Goal: Check status: Check status

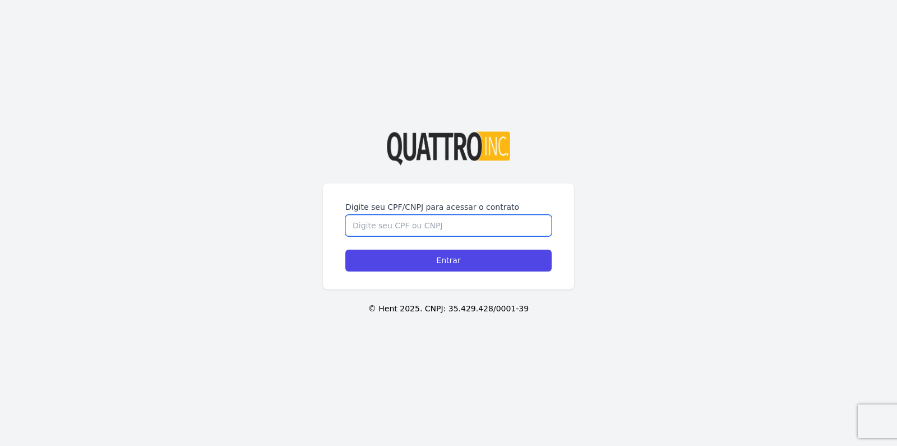
click at [470, 217] on input "Digite seu CPF/CNPJ para acessar o contrato" at bounding box center [448, 225] width 206 height 21
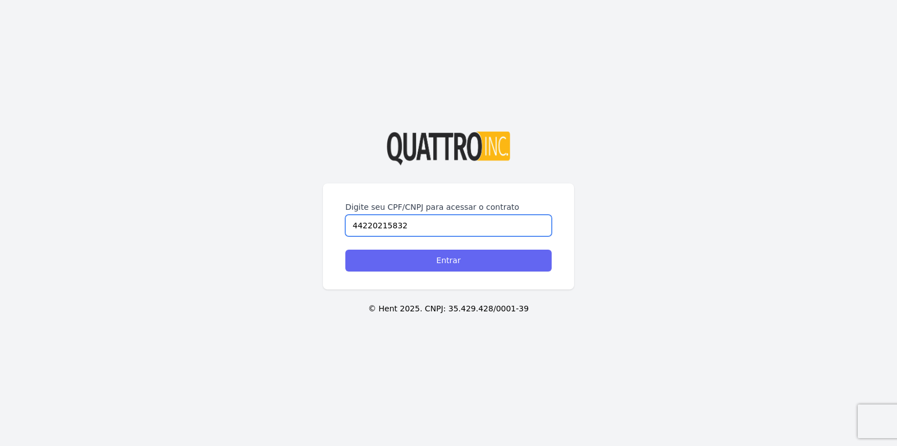
type input "44220215832"
click at [455, 255] on input "Entrar" at bounding box center [448, 260] width 206 height 22
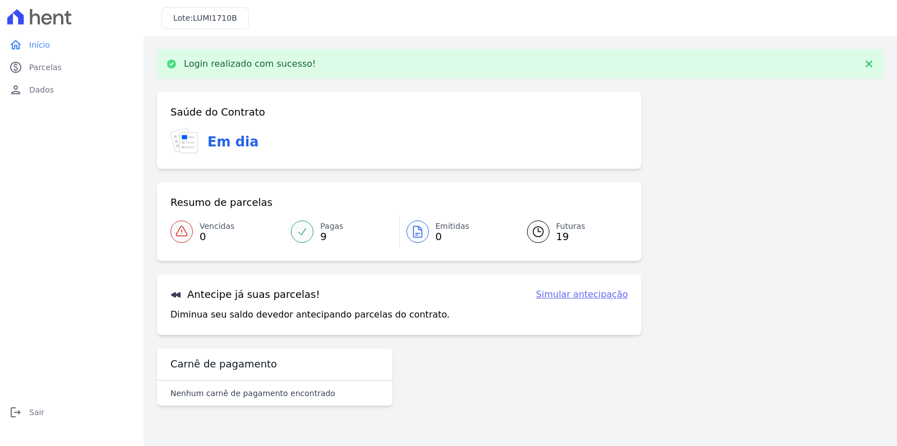
click at [322, 232] on span "9" at bounding box center [331, 236] width 23 height 9
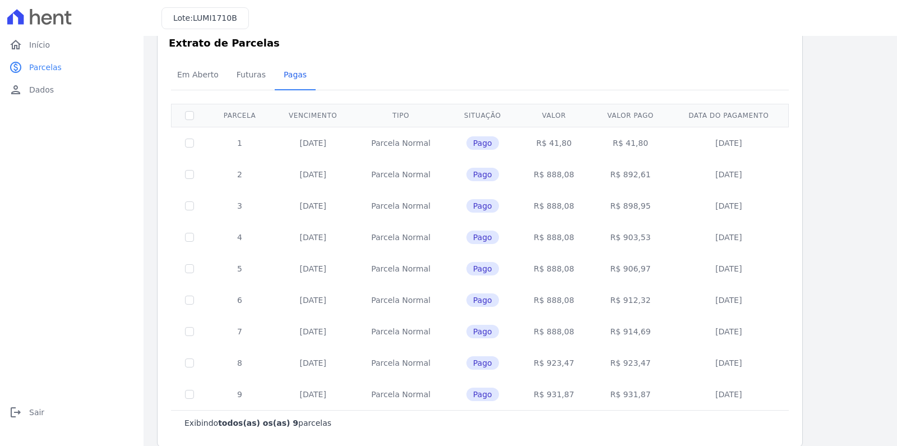
scroll to position [40, 0]
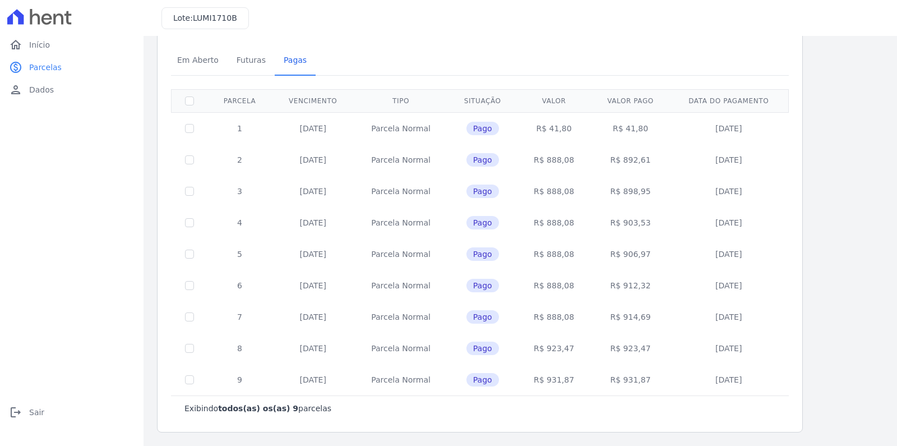
drag, startPoint x: 769, startPoint y: 380, endPoint x: 697, endPoint y: 383, distance: 72.4
click at [697, 383] on td "07/10/2025" at bounding box center [728, 379] width 117 height 31
click at [767, 383] on td "07/10/2025" at bounding box center [728, 379] width 117 height 31
click at [489, 127] on span "Pago" at bounding box center [482, 128] width 33 height 13
click at [484, 127] on span "Pago" at bounding box center [482, 128] width 33 height 13
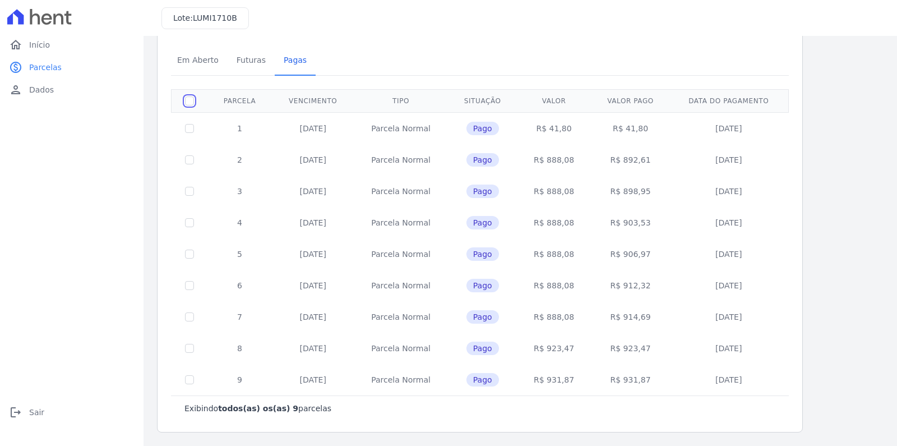
click at [189, 104] on input "checkbox" at bounding box center [189, 100] width 9 height 9
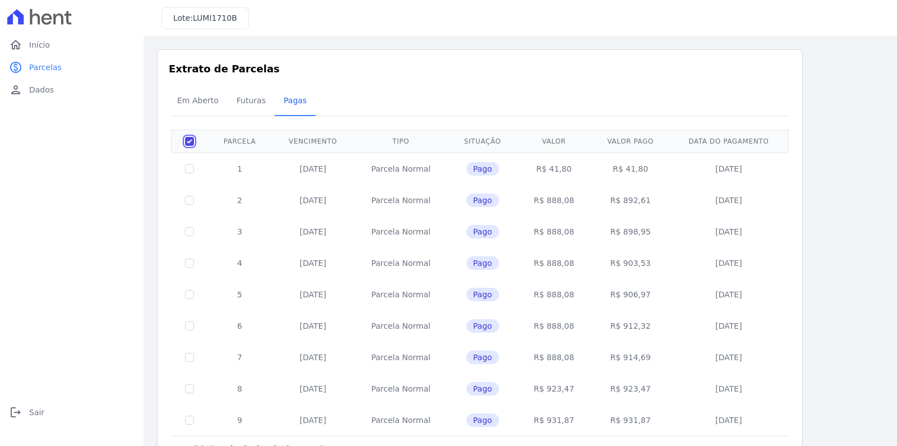
click at [189, 140] on input "checkbox" at bounding box center [189, 141] width 9 height 9
checkbox input "false"
click at [429, 174] on td "Parcela Normal" at bounding box center [401, 168] width 94 height 32
click at [335, 173] on td "10/02/2025" at bounding box center [313, 168] width 82 height 32
drag, startPoint x: 308, startPoint y: 166, endPoint x: 464, endPoint y: 173, distance: 155.9
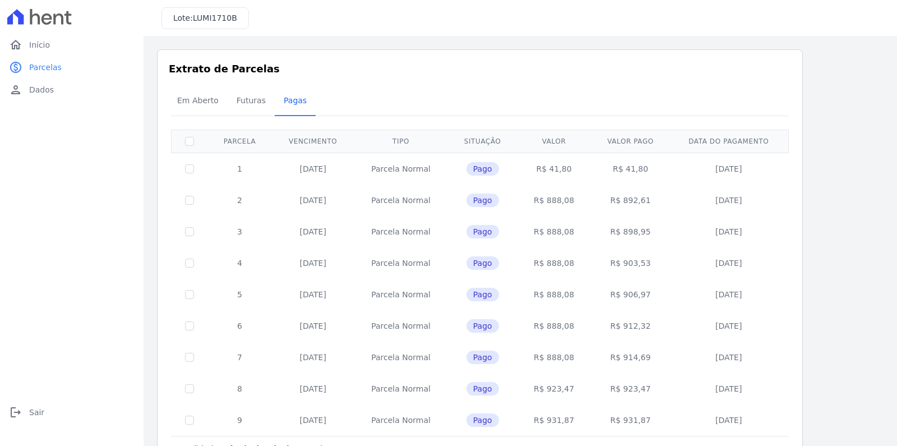
click at [312, 167] on td "10/02/2025" at bounding box center [313, 168] width 82 height 32
click at [672, 181] on td "06/02/2025" at bounding box center [728, 168] width 117 height 32
drag, startPoint x: 751, startPoint y: 161, endPoint x: 748, endPoint y: 166, distance: 6.3
click at [752, 163] on td "06/02/2025" at bounding box center [728, 168] width 117 height 32
drag, startPoint x: 739, startPoint y: 169, endPoint x: 573, endPoint y: 167, distance: 165.4
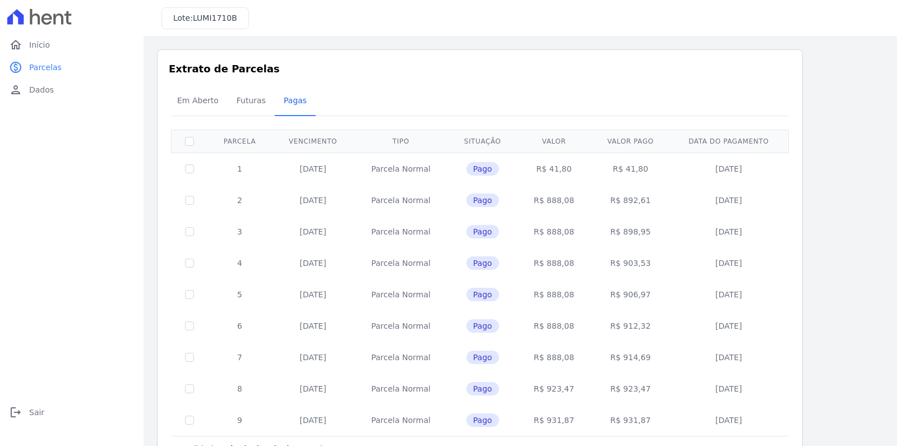
click at [738, 169] on td "06/02/2025" at bounding box center [728, 168] width 117 height 32
click at [568, 172] on td "R$ 41,80" at bounding box center [553, 168] width 73 height 32
click at [289, 101] on span "Pagas" at bounding box center [295, 100] width 36 height 22
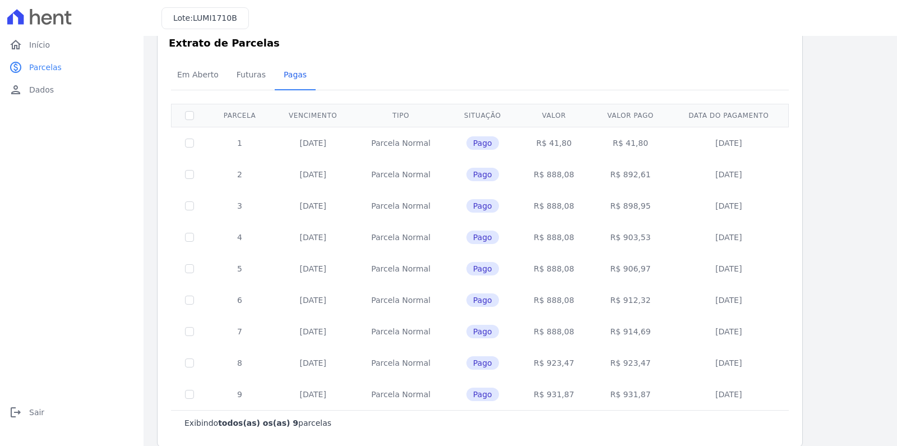
scroll to position [40, 0]
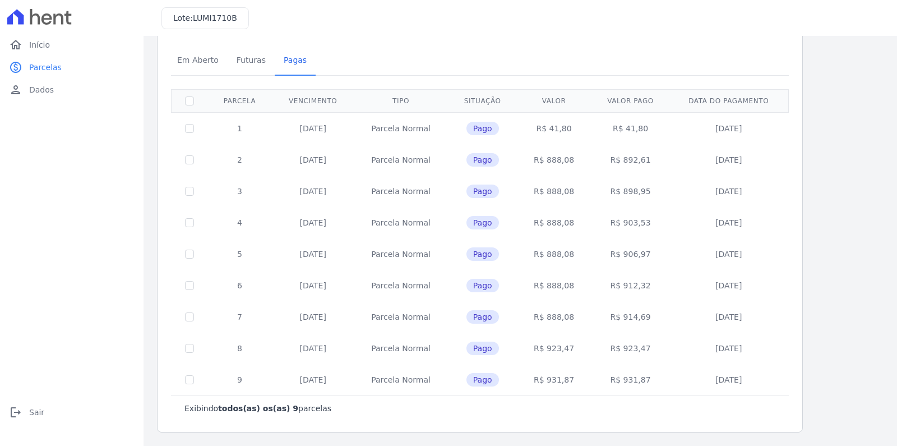
click at [489, 228] on span "Pago" at bounding box center [482, 222] width 33 height 13
click at [245, 59] on span "Futuras" at bounding box center [251, 60] width 43 height 22
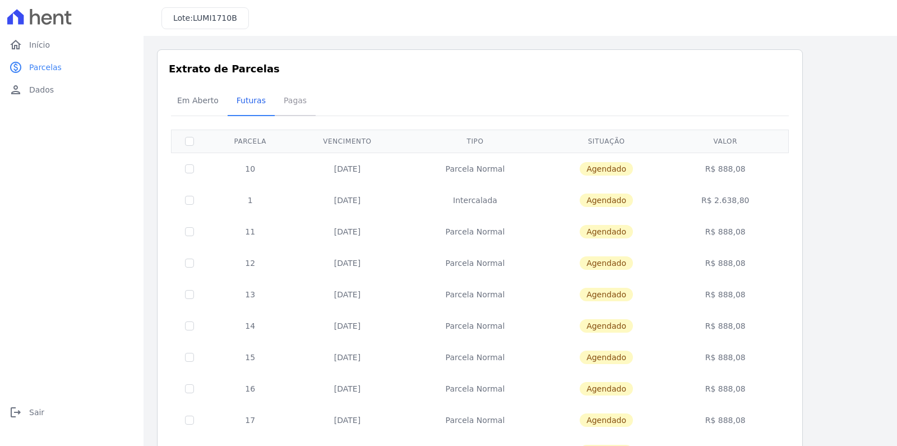
click at [291, 100] on span "Pagas" at bounding box center [295, 100] width 36 height 22
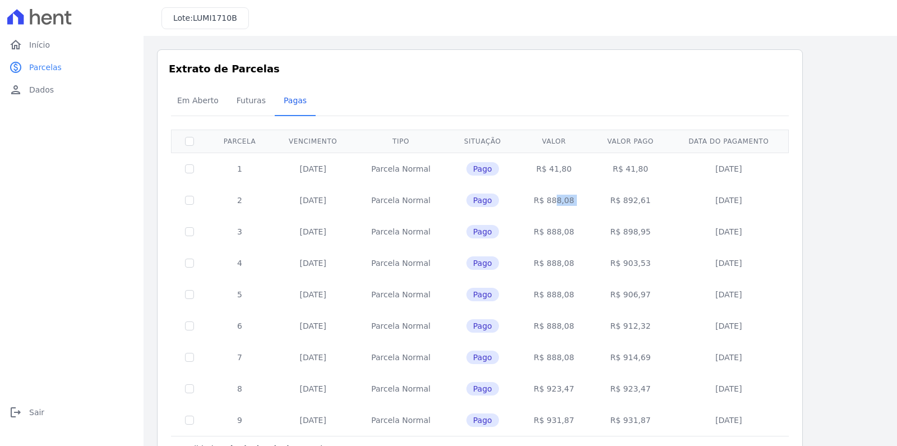
drag, startPoint x: 537, startPoint y: 198, endPoint x: 594, endPoint y: 203, distance: 56.9
click at [594, 203] on tr "2 10/03/2025 Parcela Normal Pago R$ 888,08 R$ 892,61 05/03/2025" at bounding box center [480, 199] width 617 height 31
click at [577, 201] on td "R$ 888,08" at bounding box center [553, 199] width 73 height 31
drag, startPoint x: 532, startPoint y: 201, endPoint x: 588, endPoint y: 203, distance: 55.5
click at [587, 203] on tr "2 10/03/2025 Parcela Normal Pago R$ 888,08 R$ 892,61 05/03/2025" at bounding box center [480, 199] width 617 height 31
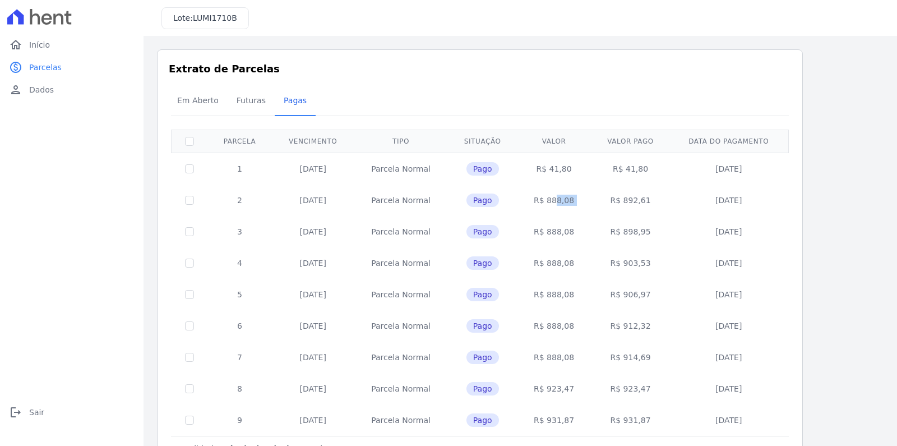
click at [590, 202] on td "R$ 892,61" at bounding box center [630, 199] width 80 height 31
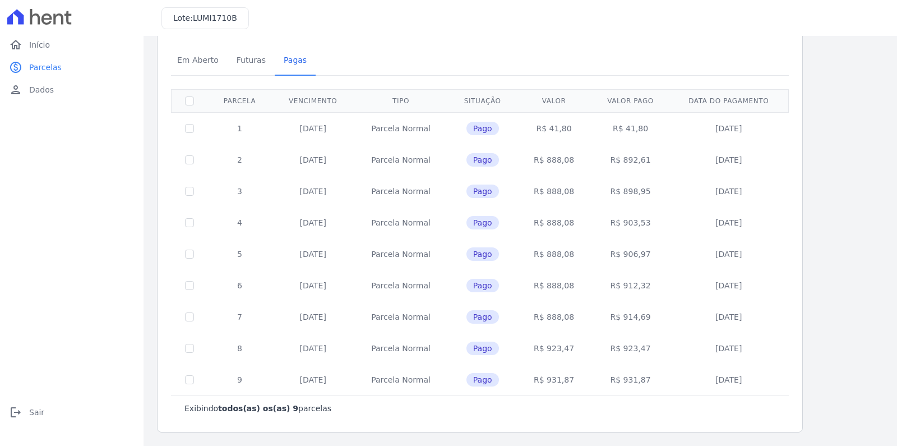
drag, startPoint x: 537, startPoint y: 159, endPoint x: 585, endPoint y: 161, distance: 48.3
click at [585, 161] on td "R$ 888,08" at bounding box center [553, 159] width 73 height 31
click at [251, 60] on span "Futuras" at bounding box center [251, 60] width 43 height 22
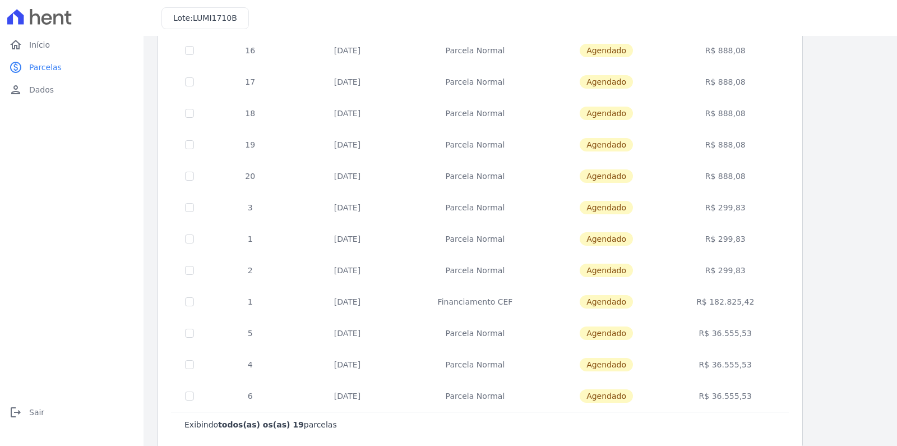
scroll to position [354, 0]
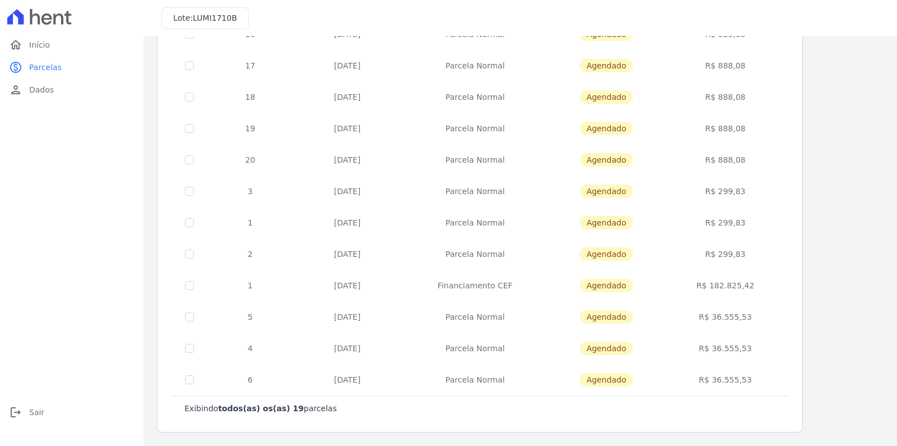
drag, startPoint x: 752, startPoint y: 283, endPoint x: 679, endPoint y: 284, distance: 72.9
click at [679, 284] on td "R$ 182.825,42" at bounding box center [725, 285] width 122 height 31
click at [675, 286] on td "R$ 182.825,42" at bounding box center [725, 285] width 122 height 31
drag, startPoint x: 756, startPoint y: 283, endPoint x: 264, endPoint y: 277, distance: 491.6
click at [240, 278] on tr "1 30/03/2027 Financiamento CEF Agendado R$ 182.825,42" at bounding box center [480, 285] width 617 height 31
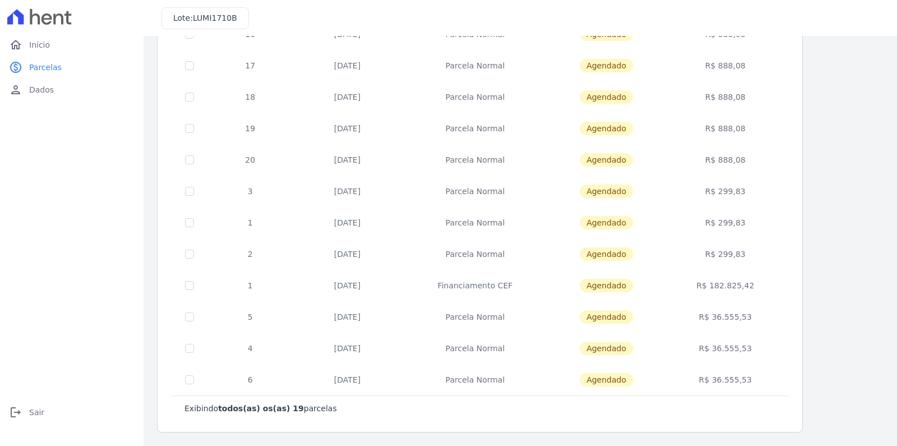
drag, startPoint x: 756, startPoint y: 319, endPoint x: 581, endPoint y: 322, distance: 174.9
click at [249, 317] on tr "5 30/03/2027 Parcela Normal Agendado R$ 36.555,53" at bounding box center [480, 316] width 617 height 31
click at [756, 337] on td "R$ 36.555,53" at bounding box center [725, 347] width 122 height 31
drag, startPoint x: 756, startPoint y: 347, endPoint x: 235, endPoint y: 350, distance: 520.7
click at [235, 350] on tr "4 30/03/2027 Parcela Normal Agendado R$ 36.555,53" at bounding box center [480, 347] width 617 height 31
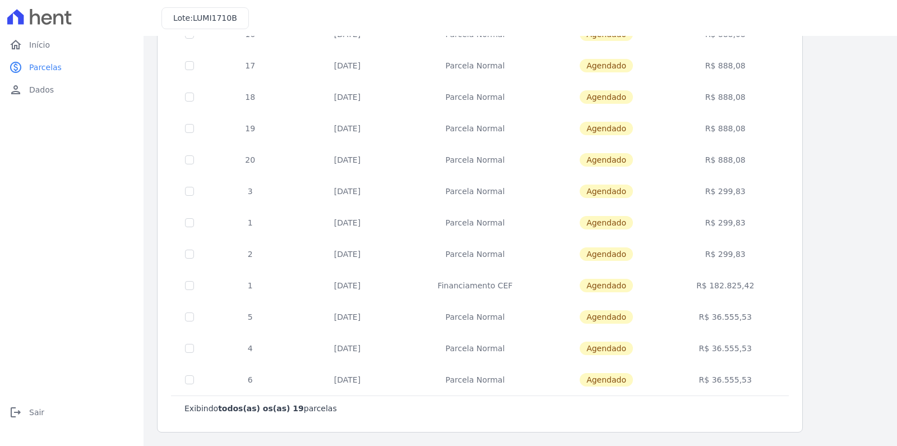
click at [788, 319] on table "Parcela Vencimento Tipo Situação Valor 10 10/11/2025 Parcela Normal Agendado R$…" at bounding box center [480, 85] width 618 height 620
drag, startPoint x: 763, startPoint y: 284, endPoint x: 457, endPoint y: 294, distance: 305.6
click at [457, 294] on tr "1 30/03/2027 Financiamento CEF Agendado R$ 182.825,42" at bounding box center [480, 285] width 617 height 31
click at [780, 286] on td "R$ 182.825,42" at bounding box center [725, 285] width 122 height 31
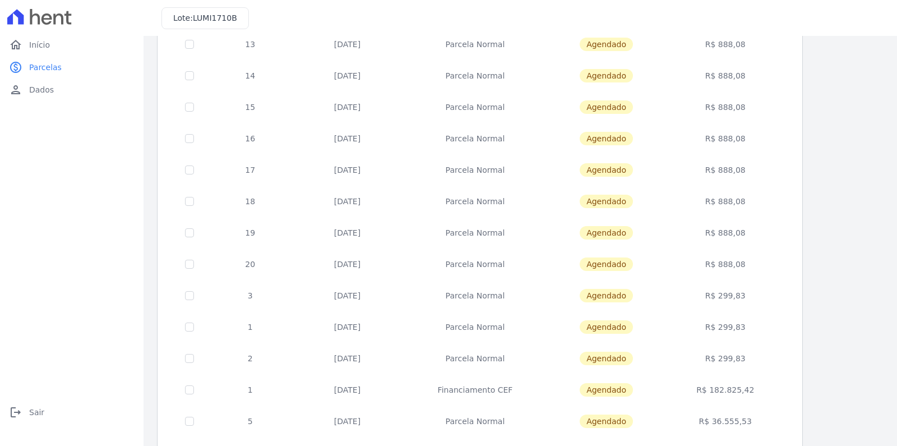
scroll to position [130, 0]
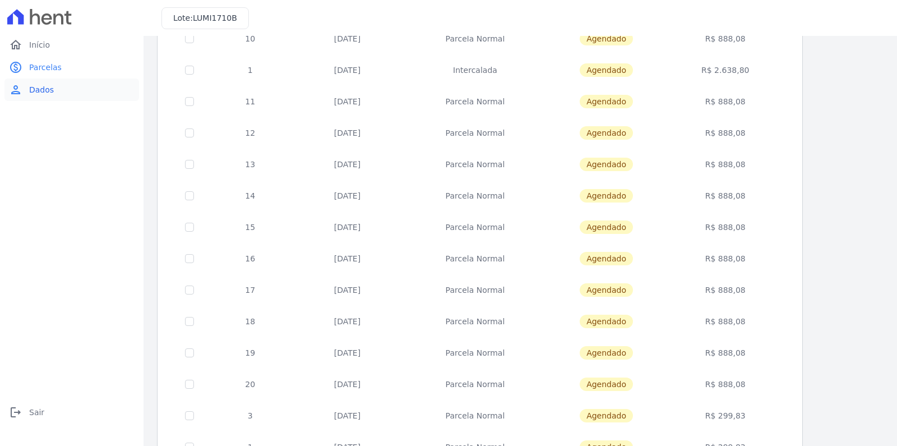
click at [40, 91] on span "Dados" at bounding box center [41, 89] width 25 height 11
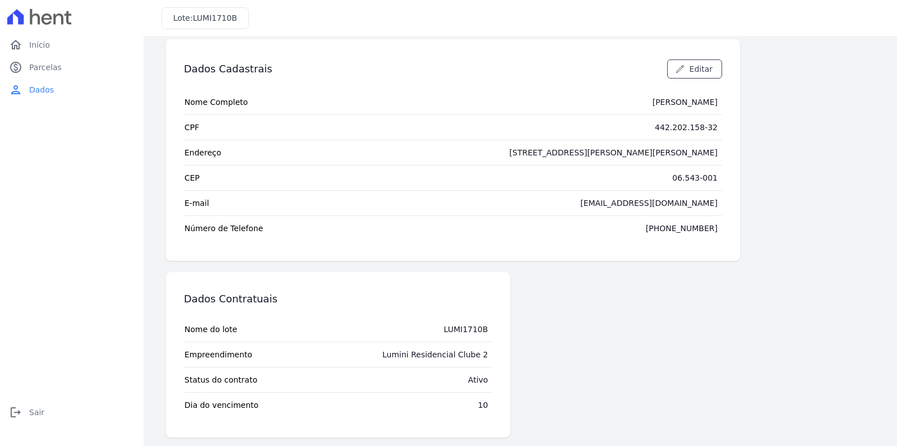
scroll to position [15, 0]
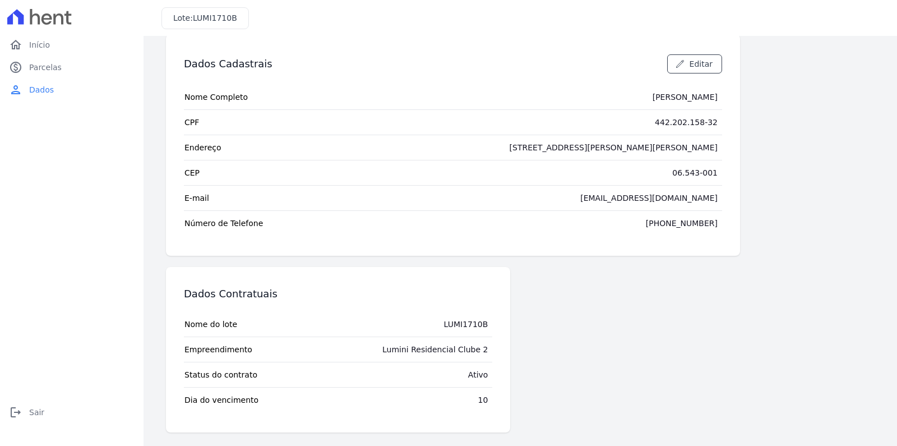
click at [44, 24] on icon at bounding box center [46, 18] width 11 height 11
